Goal: Check status: Check status

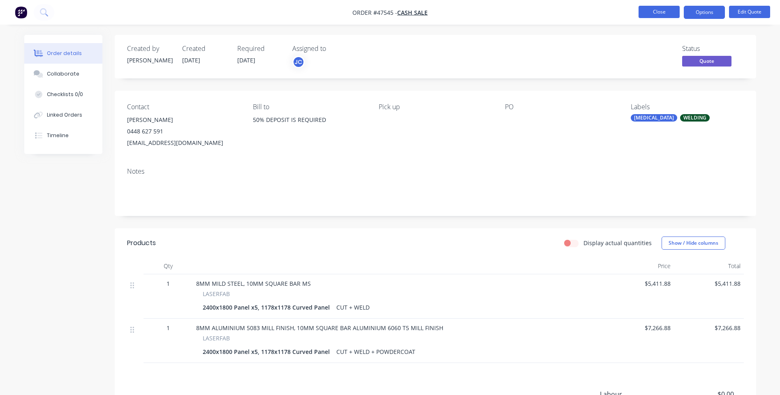
click at [640, 7] on button "Close" at bounding box center [658, 12] width 41 height 12
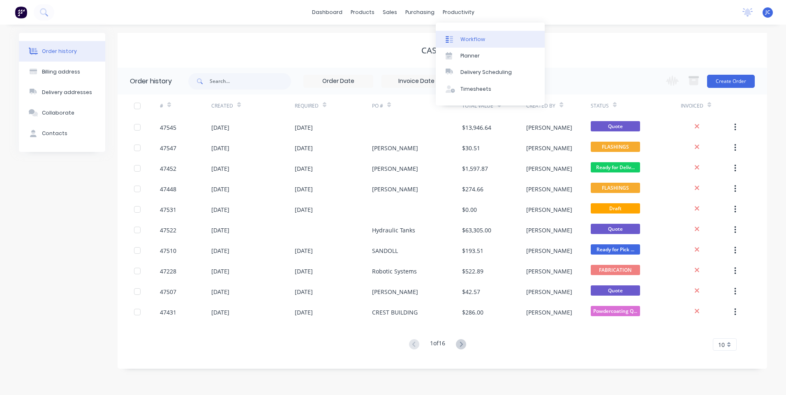
click at [472, 38] on div "Workflow" at bounding box center [472, 39] width 25 height 7
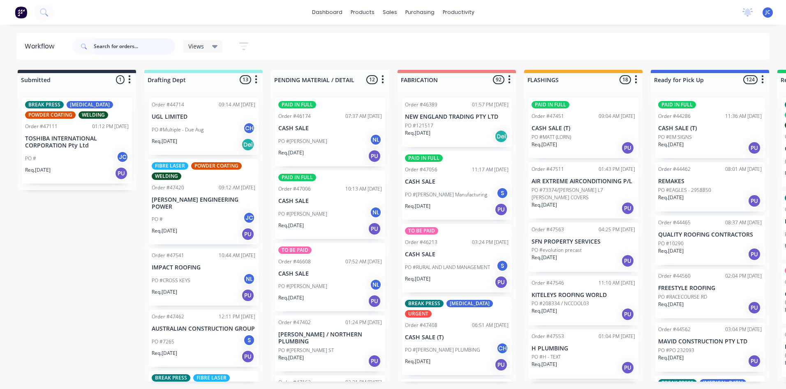
click at [104, 49] on input "text" at bounding box center [134, 46] width 81 height 16
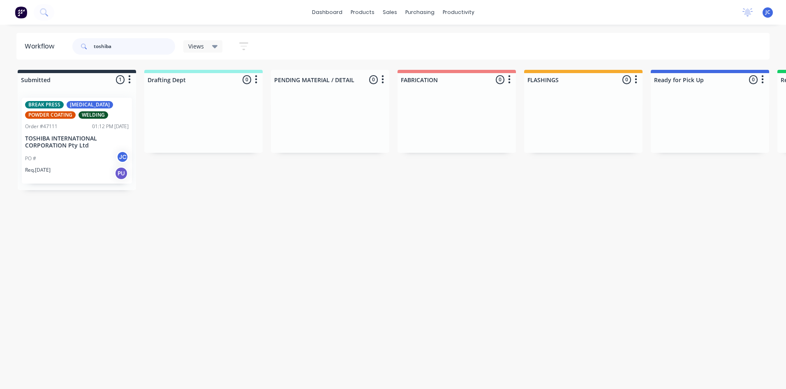
type input "toshiba"
click at [67, 129] on div "Order #47111 01:12 PM [DATE]" at bounding box center [77, 126] width 104 height 7
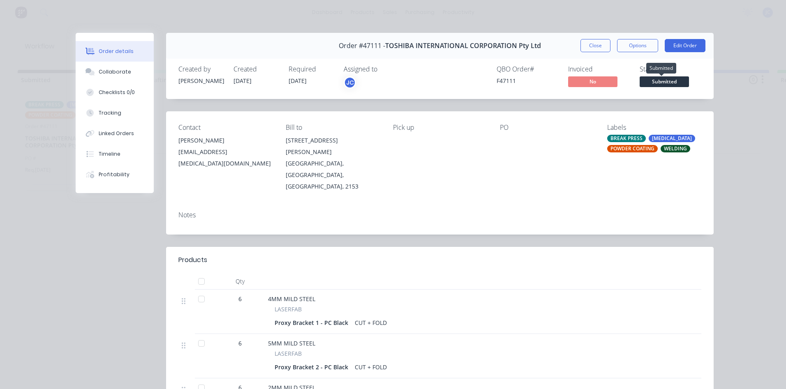
click at [663, 80] on span "Submitted" at bounding box center [664, 81] width 49 height 10
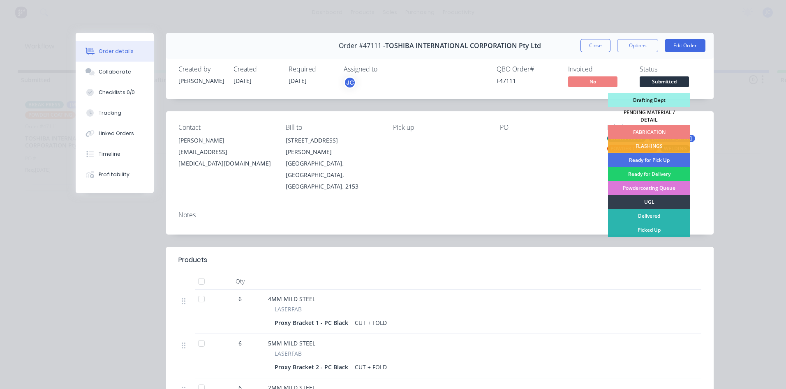
click at [643, 127] on div "FABRICATION" at bounding box center [649, 132] width 82 height 14
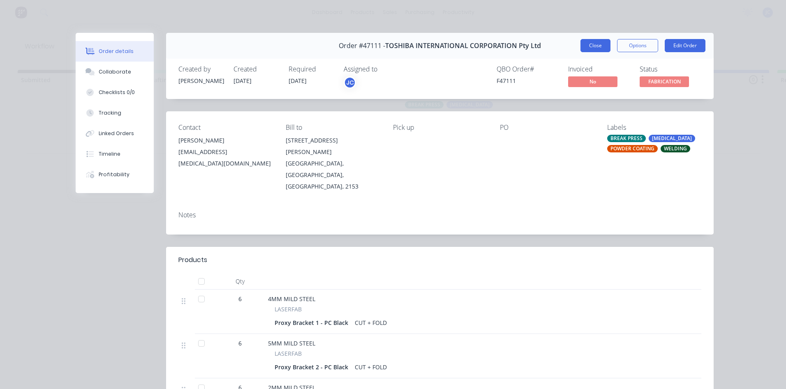
click at [597, 46] on button "Close" at bounding box center [595, 45] width 30 height 13
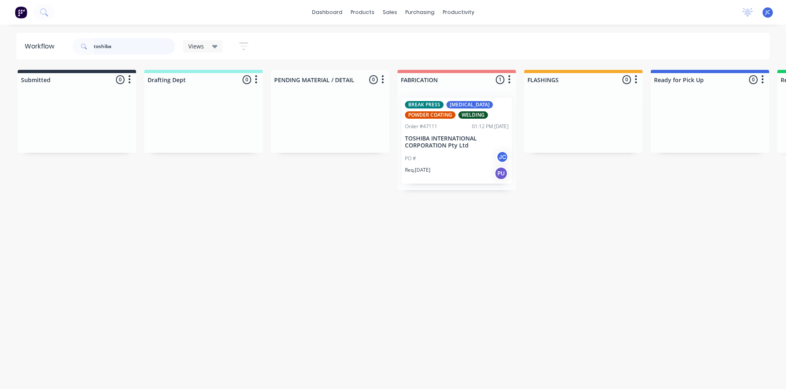
drag, startPoint x: 120, startPoint y: 47, endPoint x: 88, endPoint y: 46, distance: 32.5
click at [88, 46] on div "toshiba" at bounding box center [123, 46] width 103 height 16
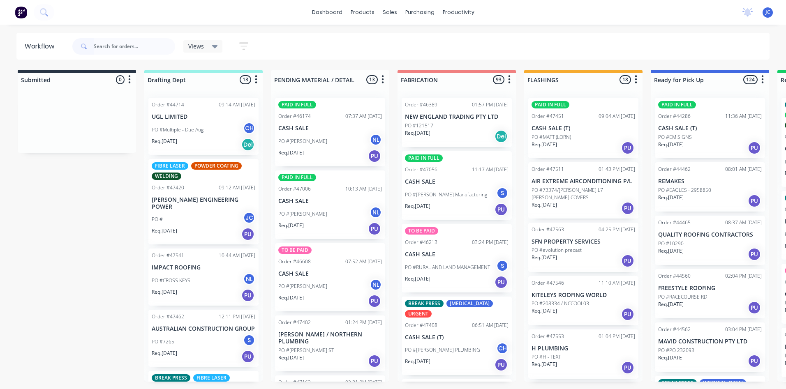
click at [226, 202] on p "[PERSON_NAME] ENGINEERING POWER" at bounding box center [204, 203] width 104 height 14
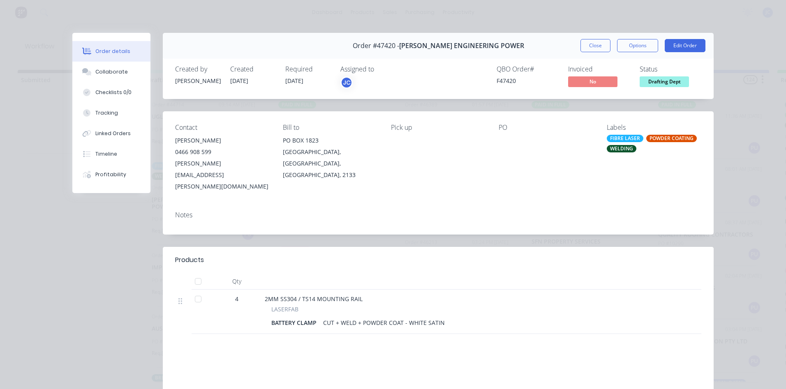
click at [665, 83] on span "Drafting Dept" at bounding box center [664, 81] width 49 height 10
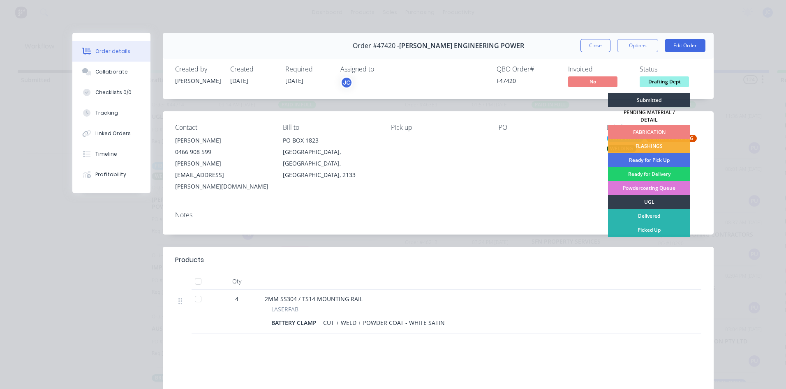
click at [638, 127] on div "FABRICATION" at bounding box center [649, 132] width 82 height 14
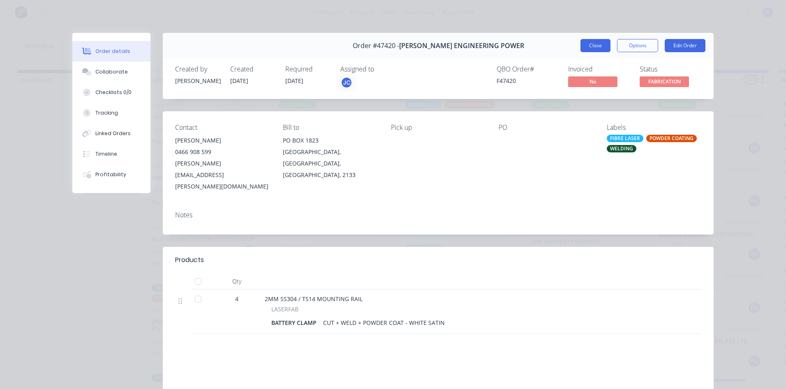
click at [596, 46] on button "Close" at bounding box center [595, 45] width 30 height 13
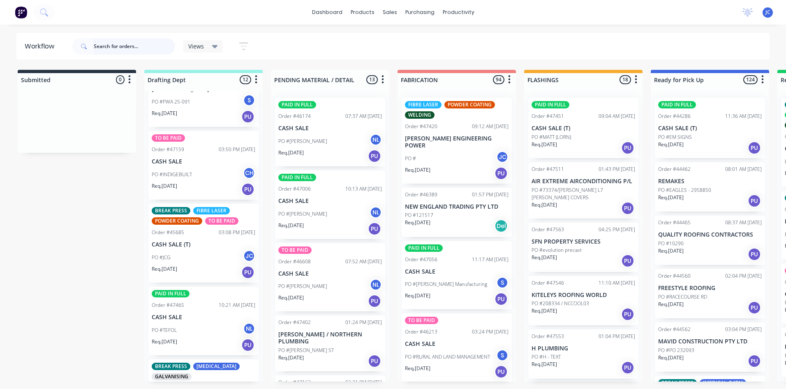
scroll to position [402, 0]
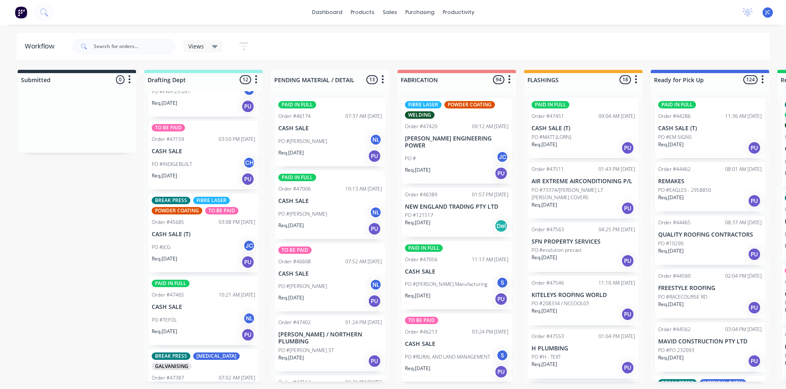
click at [203, 221] on div "BREAK PRESS FIBRE LASER POWDER COATING TO BE PAID Order #45685 03:08 PM [DATE] …" at bounding box center [203, 233] width 110 height 79
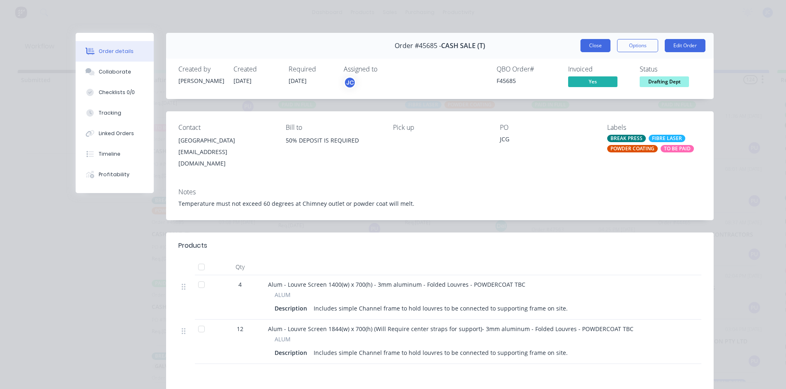
click at [590, 47] on button "Close" at bounding box center [595, 45] width 30 height 13
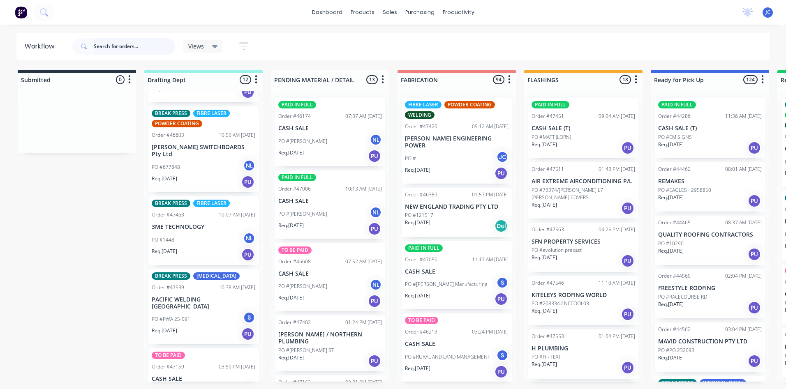
scroll to position [74, 0]
